Goal: Information Seeking & Learning: Learn about a topic

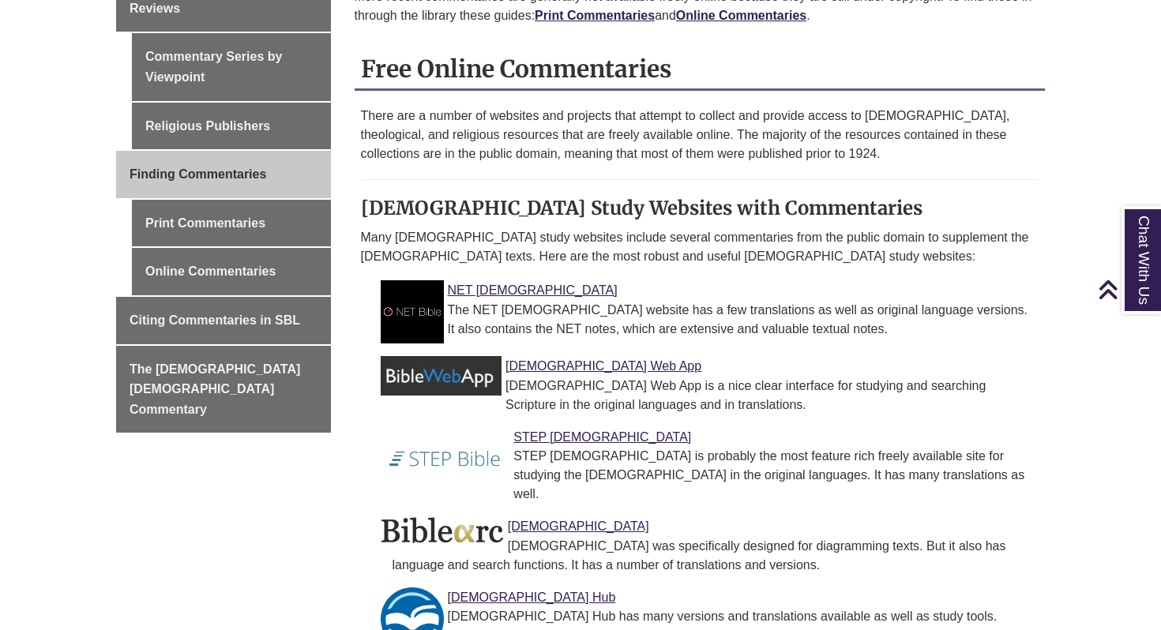
scroll to position [591, 0]
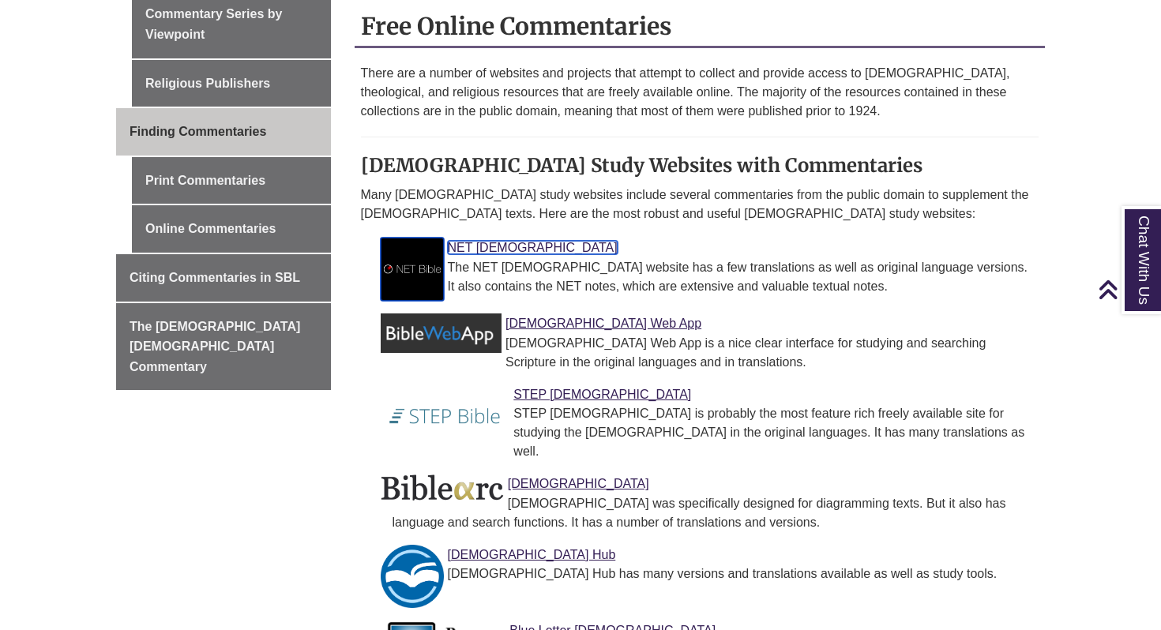
click at [456, 248] on link "NET Bible" at bounding box center [533, 247] width 170 height 13
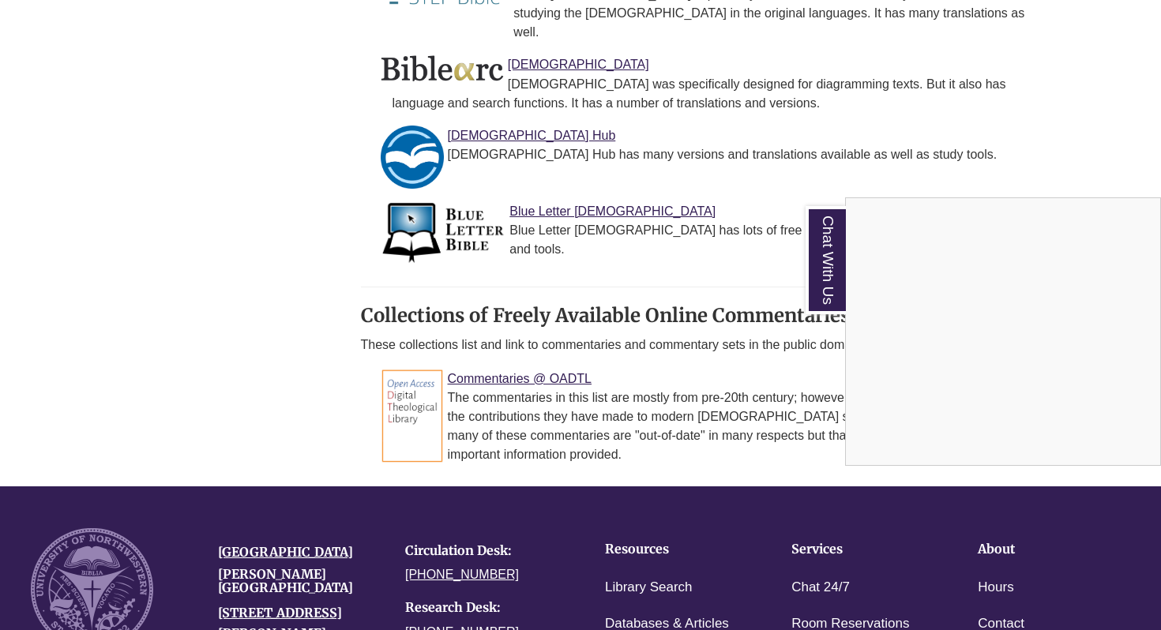
scroll to position [1019, 0]
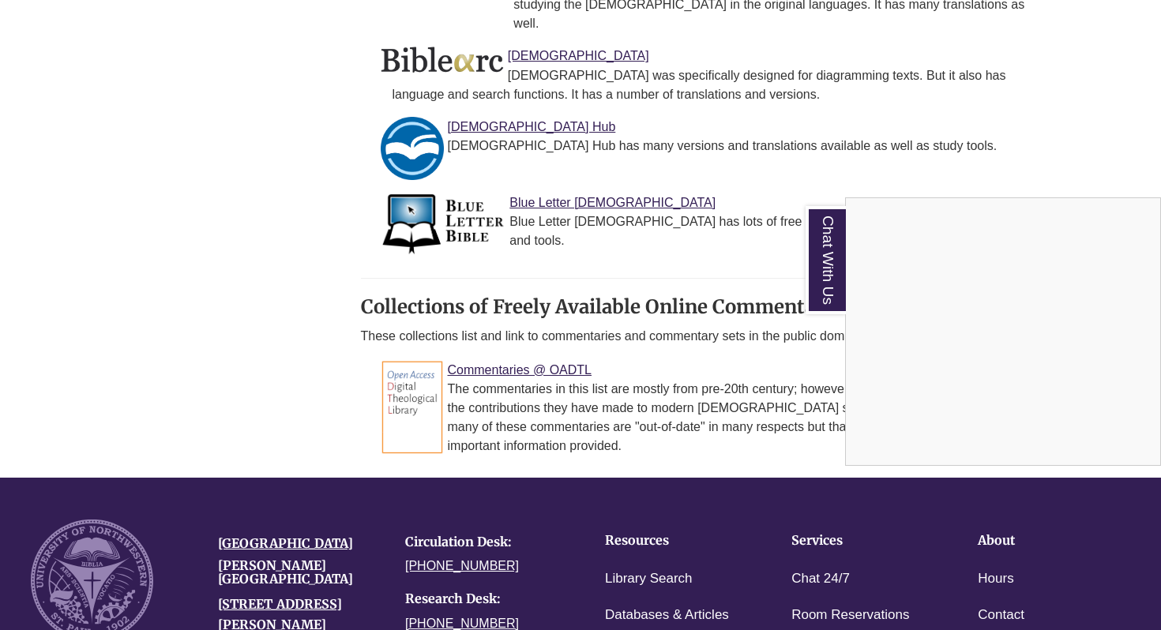
click at [497, 350] on div "Chat With Us" at bounding box center [580, 315] width 1161 height 630
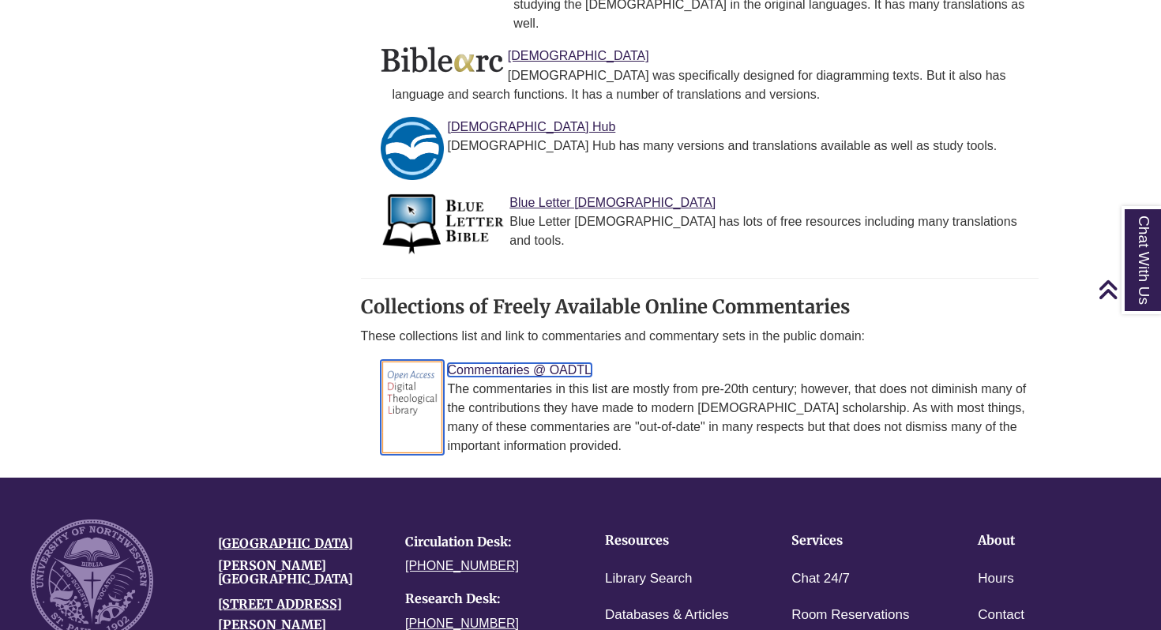
click at [497, 363] on link "Commentaries @ OADTL" at bounding box center [520, 369] width 144 height 13
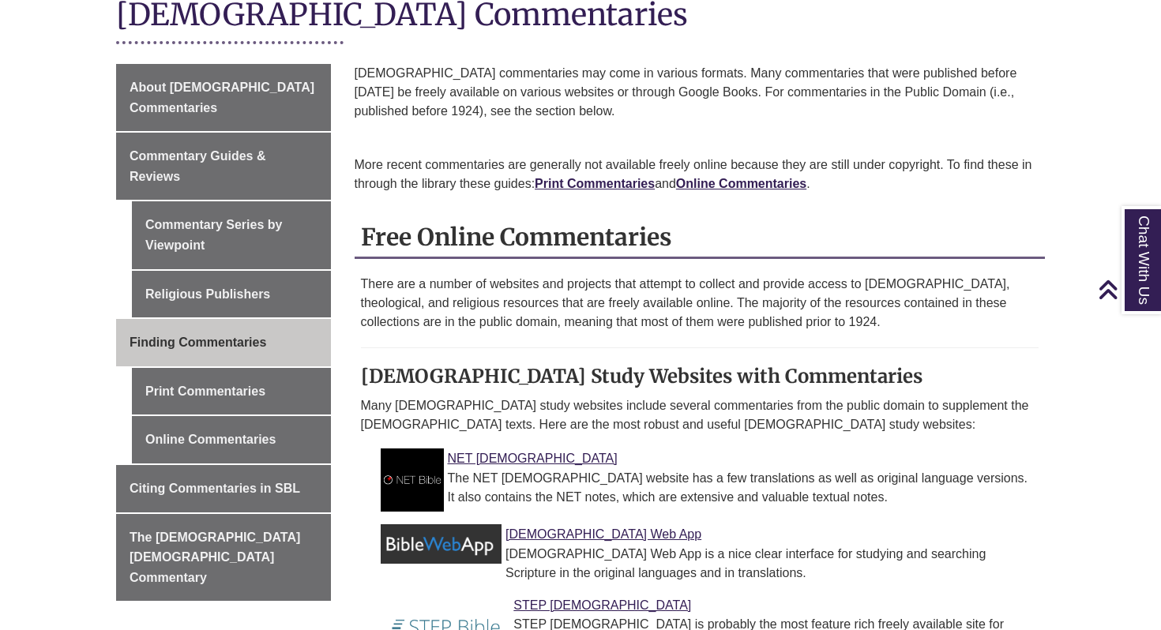
scroll to position [363, 0]
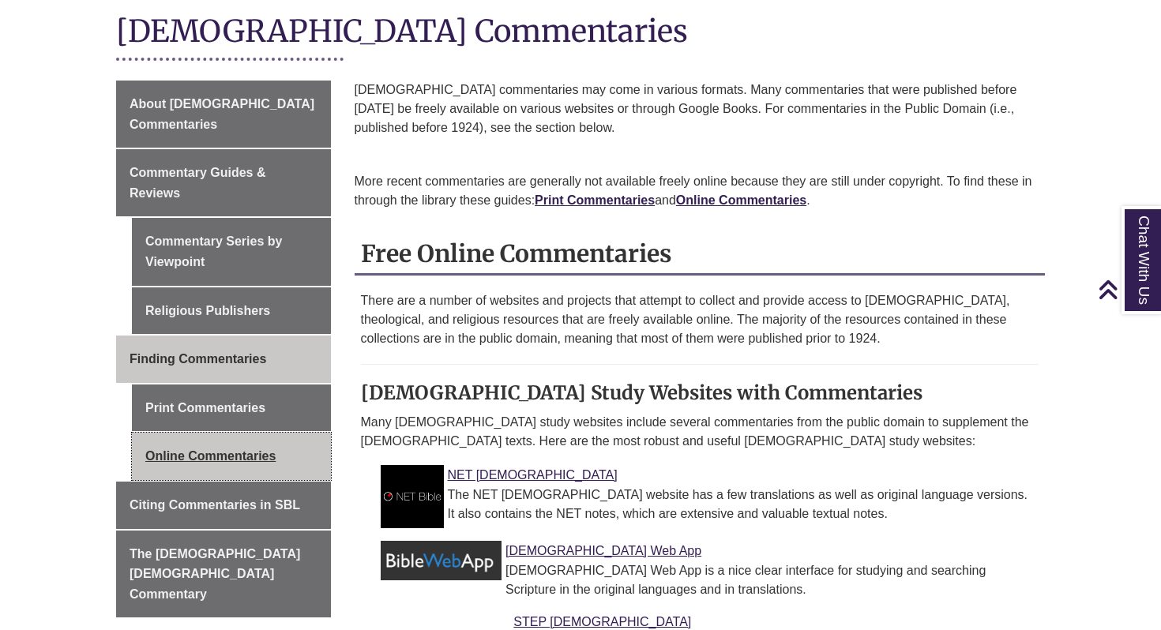
click at [243, 433] on link "Online Commentaries" at bounding box center [231, 456] width 199 height 47
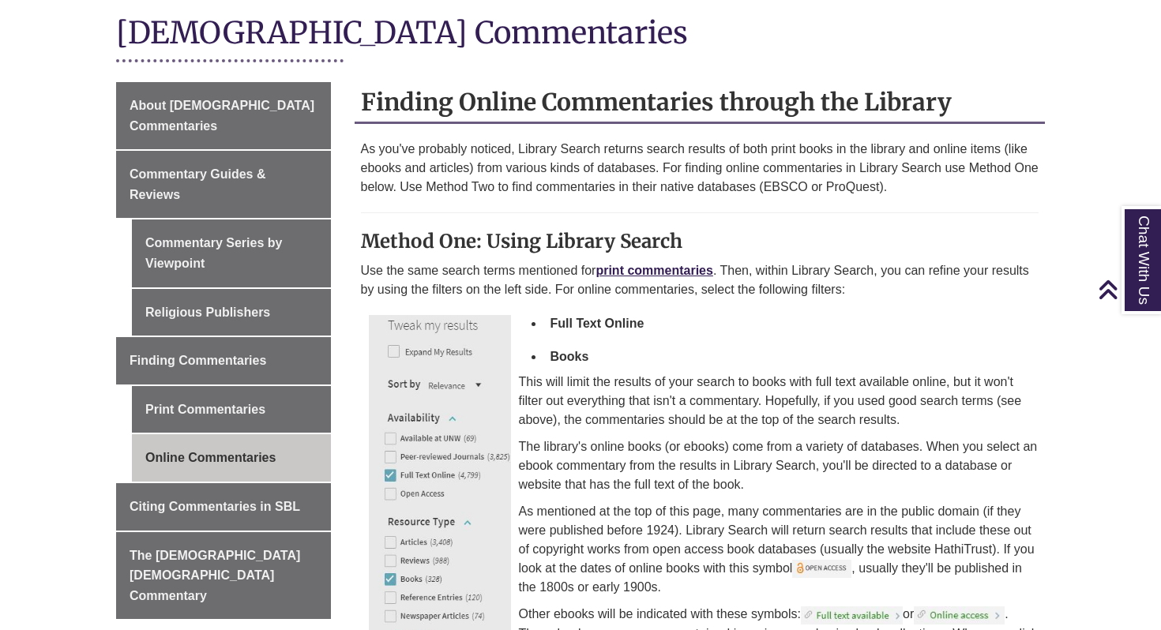
scroll to position [419, 0]
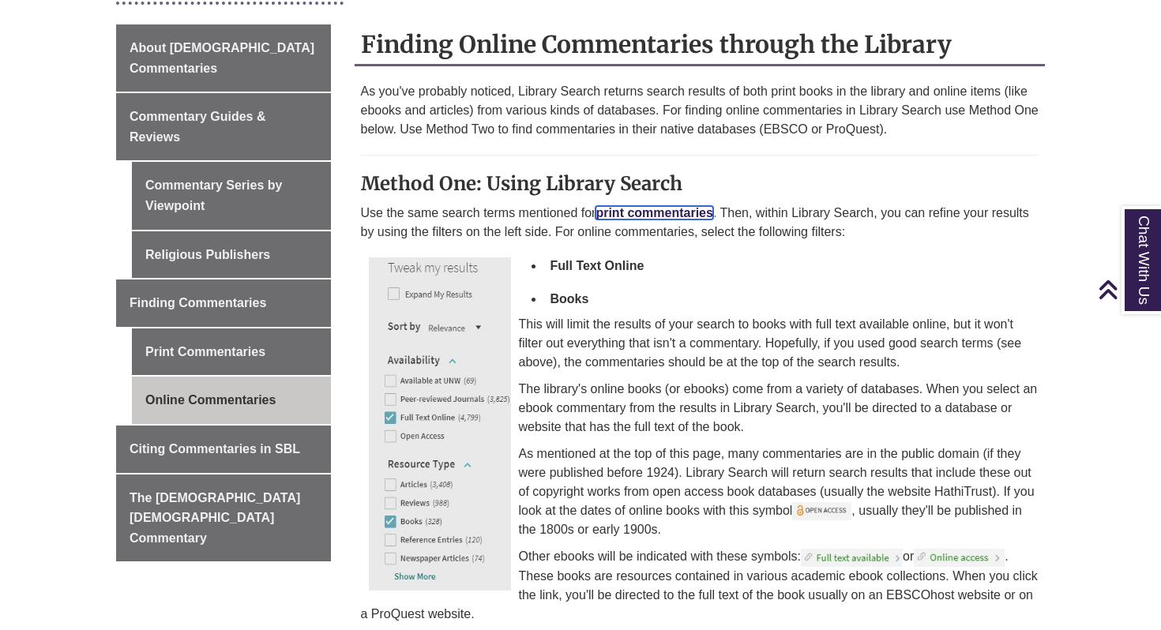
click at [649, 215] on strong "print commentaries" at bounding box center [653, 212] width 117 height 13
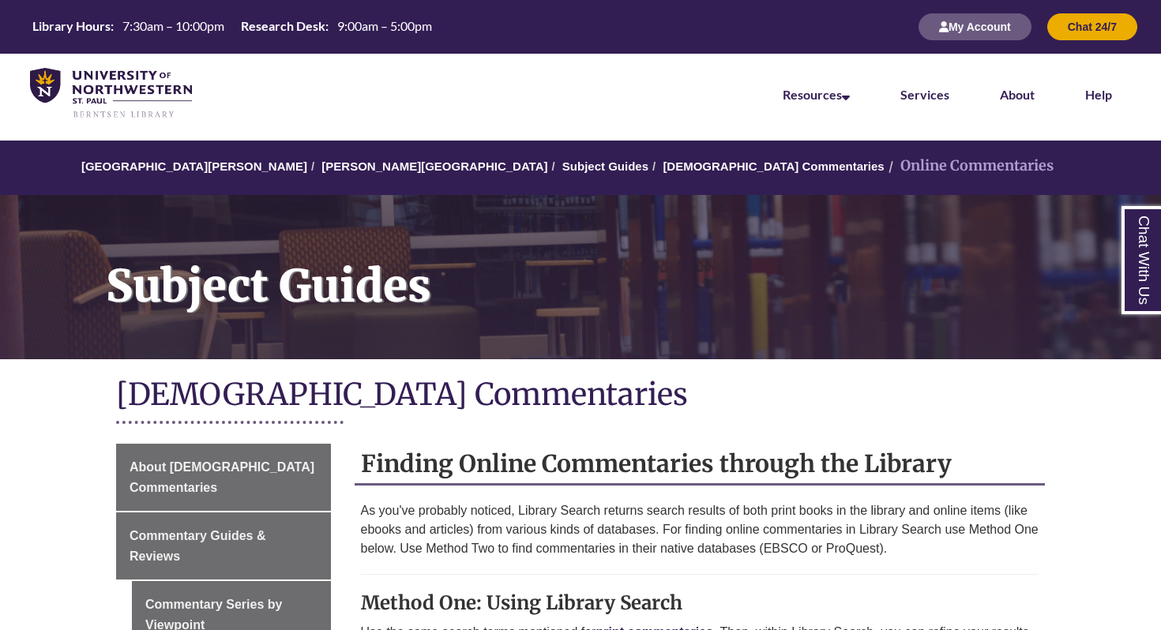
scroll to position [419, 0]
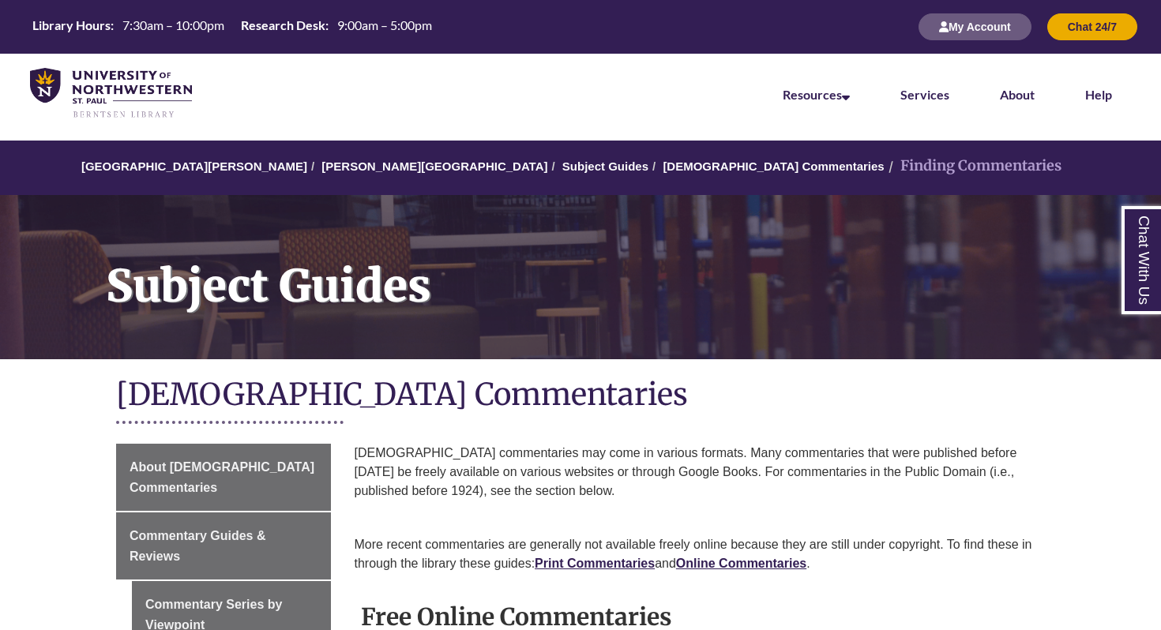
scroll to position [363, 0]
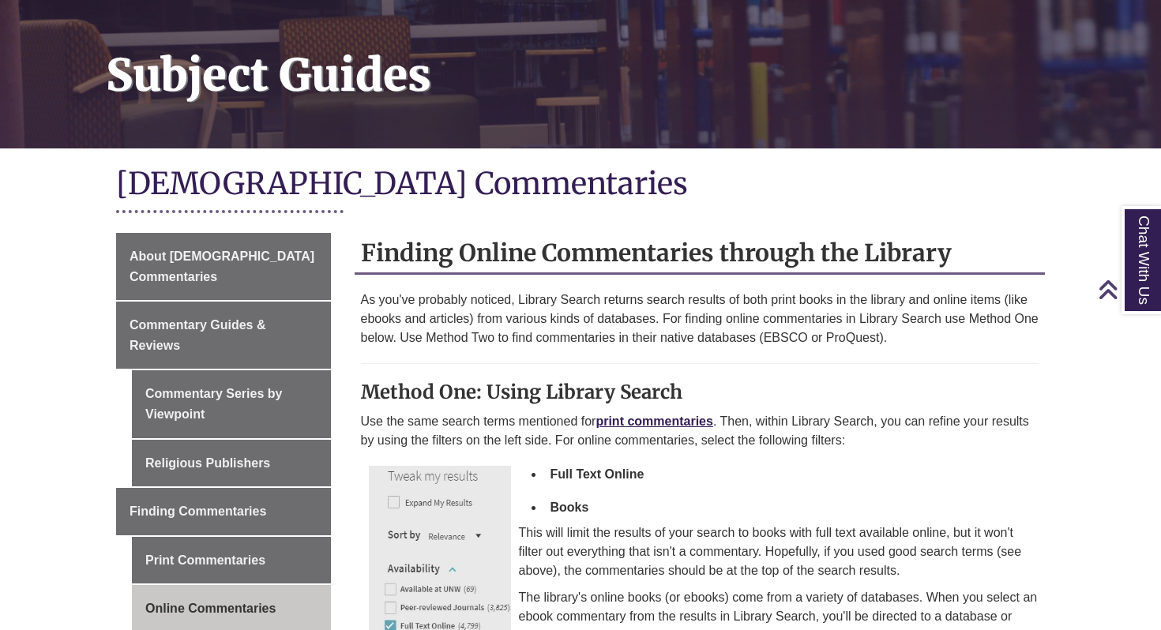
scroll to position [426, 0]
